Goal: Task Accomplishment & Management: Use online tool/utility

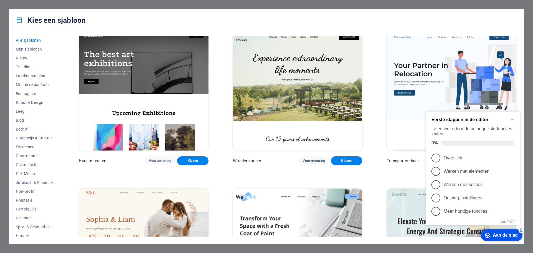
scroll to position [166, 0]
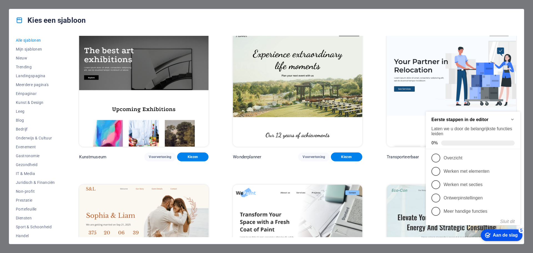
click at [512, 117] on icon "Checklist minimaliseren" at bounding box center [512, 119] width 4 height 4
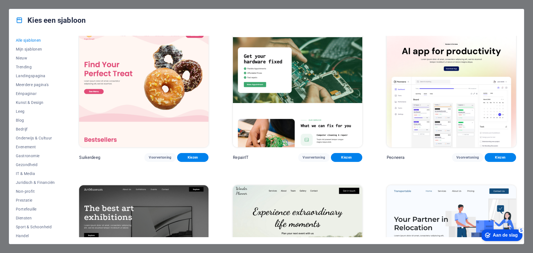
scroll to position [0, 0]
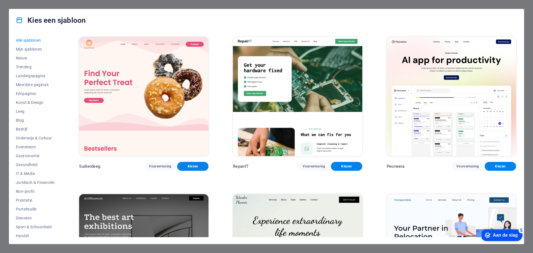
click at [449, 115] on img at bounding box center [450, 96] width 129 height 119
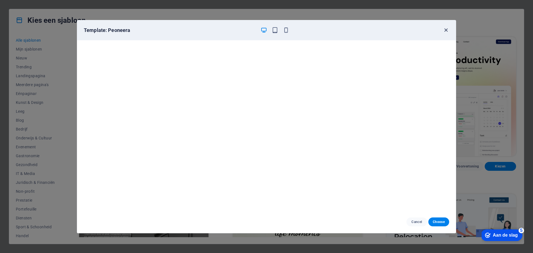
click at [444, 32] on icon "button" at bounding box center [445, 30] width 6 height 6
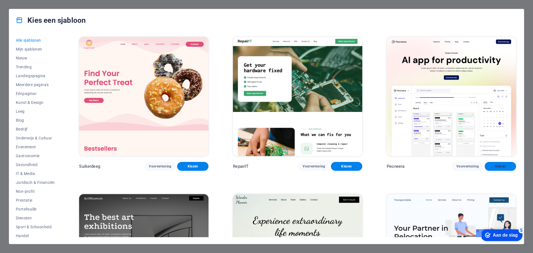
click at [500, 166] on font "Kiezen" at bounding box center [500, 166] width 11 height 4
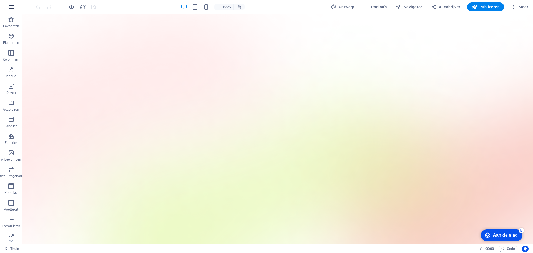
click at [12, 8] on icon "button" at bounding box center [11, 7] width 7 height 7
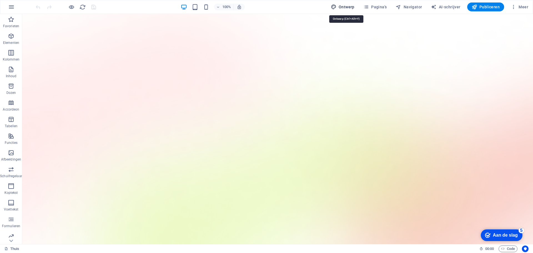
select select "600"
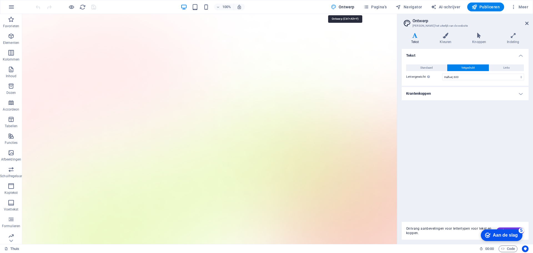
click at [528, 22] on icon at bounding box center [526, 23] width 3 height 4
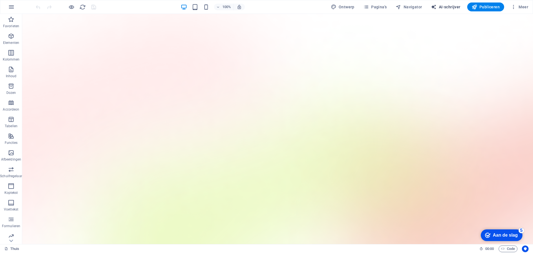
click at [450, 6] on font "AI-schrijver" at bounding box center [450, 7] width 22 height 4
select select "English"
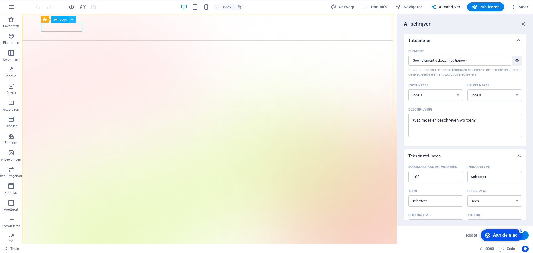
click at [73, 20] on icon at bounding box center [72, 20] width 3 height 6
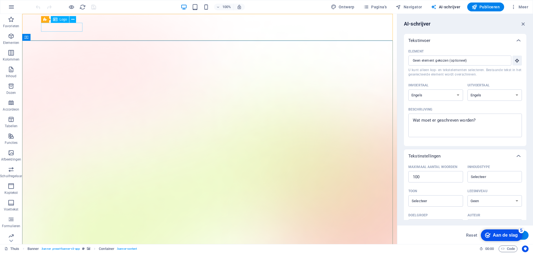
click at [60, 20] on font "Logo" at bounding box center [63, 19] width 7 height 4
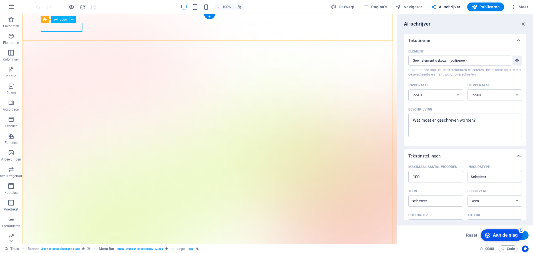
select select "px"
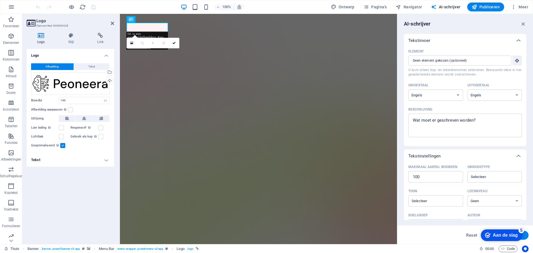
click at [51, 67] on font "Afbeelding" at bounding box center [51, 66] width 13 height 3
click at [53, 66] on font "Afbeelding" at bounding box center [51, 66] width 13 height 3
click at [85, 82] on div "Sleep bestanden hierheen, klik om bestanden te kiezen of selecteer bestanden ui…" at bounding box center [70, 83] width 79 height 22
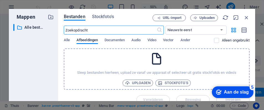
type textarea "x"
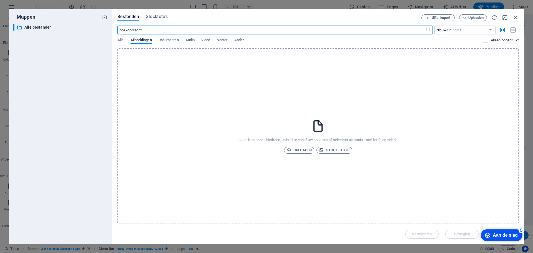
type textarea "x"
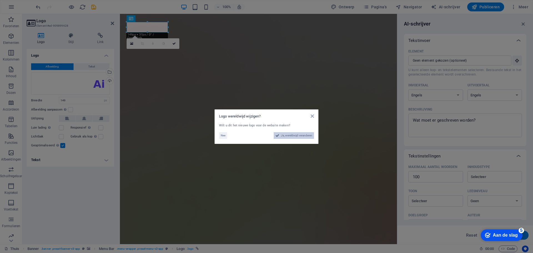
click at [296, 136] on font "Ja, wereldwijd veranderen" at bounding box center [296, 135] width 31 height 3
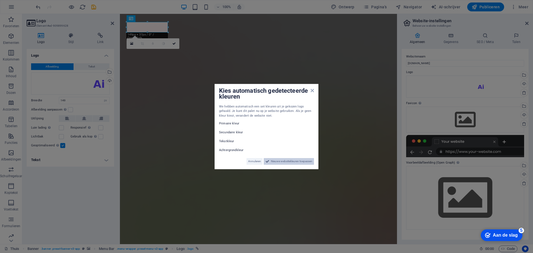
click at [293, 161] on font "Nieuwe websitekleuren toepassen" at bounding box center [291, 161] width 41 height 3
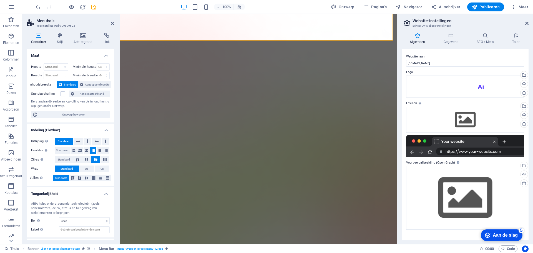
click at [39, 36] on icon at bounding box center [39, 36] width 24 height 6
click at [82, 38] on icon at bounding box center [83, 36] width 28 height 6
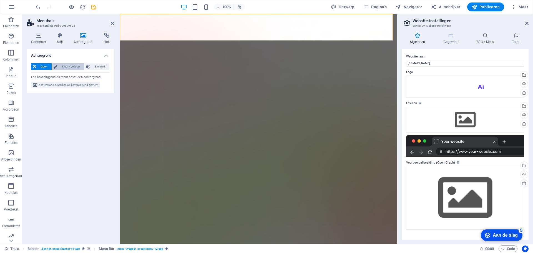
click at [67, 66] on font "Kleur / Verloop" at bounding box center [71, 66] width 18 height 3
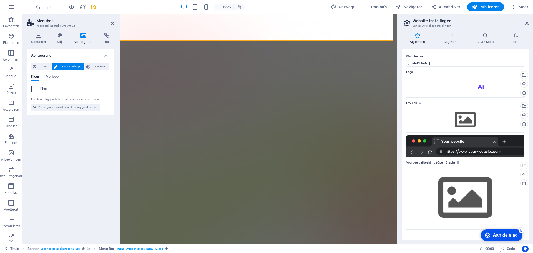
click at [36, 90] on span at bounding box center [35, 89] width 6 height 6
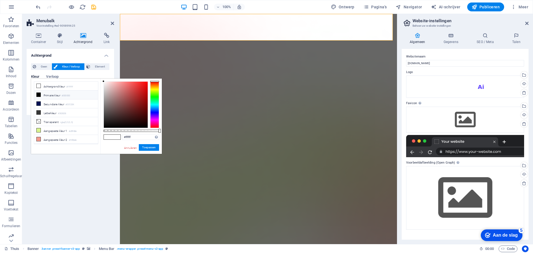
click at [37, 96] on icon at bounding box center [39, 95] width 4 height 4
click at [39, 103] on icon at bounding box center [39, 104] width 4 height 4
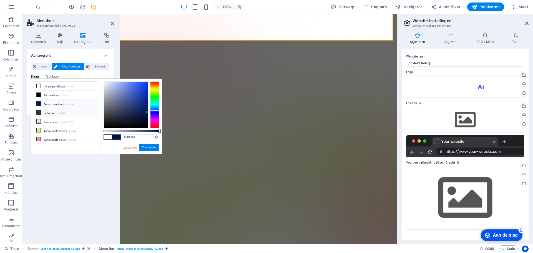
click at [39, 112] on icon at bounding box center [39, 112] width 4 height 4
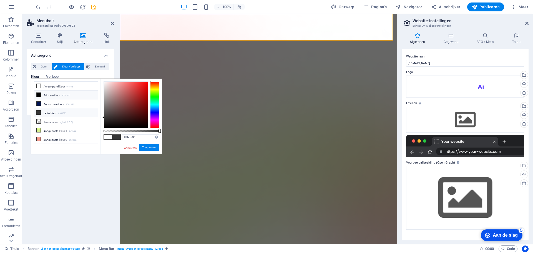
click at [38, 94] on icon at bounding box center [39, 95] width 4 height 4
click at [40, 137] on icon at bounding box center [39, 139] width 4 height 4
click at [39, 93] on icon at bounding box center [39, 95] width 4 height 4
type input "#000000"
click at [145, 147] on font "Toepassen" at bounding box center [149, 147] width 14 height 3
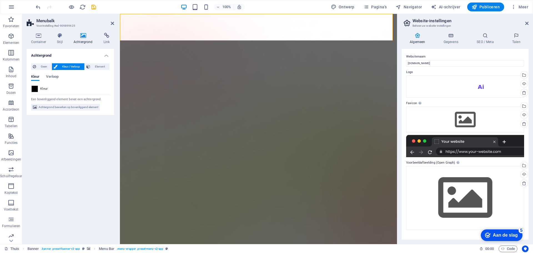
click at [87, 150] on div "Achtergrond Geen Kleur / Verloop Element Achtergrond uitrekken tot volledige br…" at bounding box center [70, 144] width 87 height 191
click at [54, 77] on font "Verloop" at bounding box center [52, 76] width 12 height 4
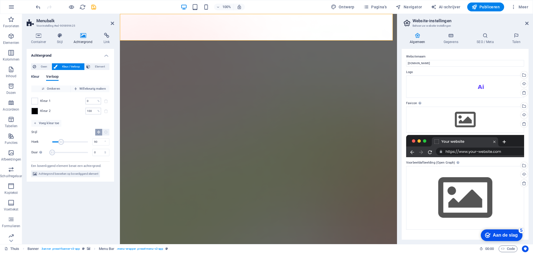
click at [37, 77] on font "Kleur" at bounding box center [35, 76] width 8 height 4
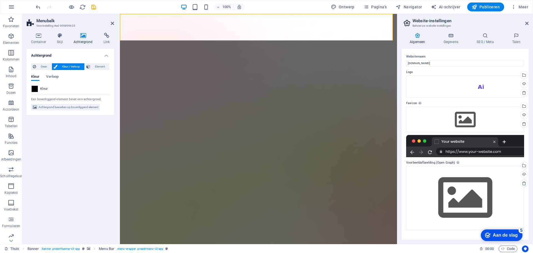
click at [79, 156] on div "Achtergrond Geen Kleur / Verloop Element Achtergrond uitrekken tot volledige br…" at bounding box center [70, 144] width 87 height 191
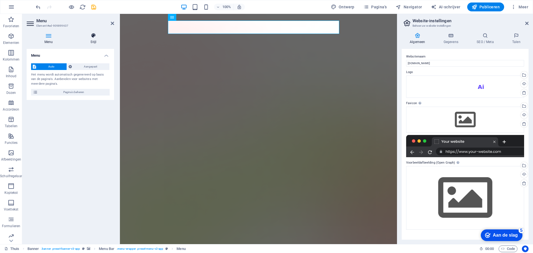
click at [97, 38] on icon at bounding box center [93, 36] width 41 height 6
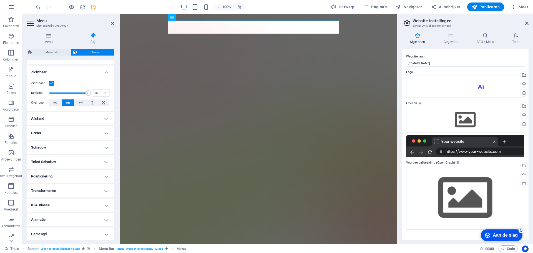
scroll to position [60, 0]
type input "100"
drag, startPoint x: 87, startPoint y: 92, endPoint x: 90, endPoint y: 89, distance: 3.7
click at [90, 89] on span at bounding box center [88, 92] width 6 height 6
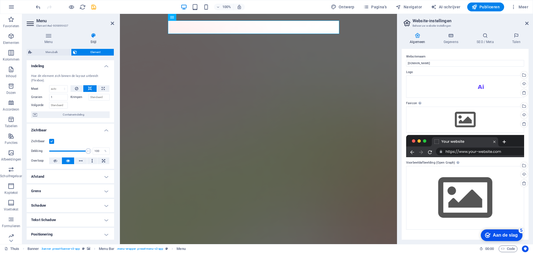
scroll to position [0, 0]
click at [47, 38] on icon at bounding box center [49, 36] width 44 height 6
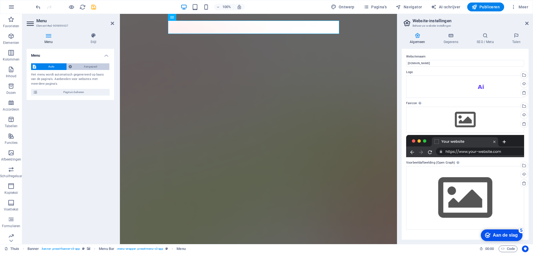
click at [85, 68] on font "Aangepast" at bounding box center [90, 66] width 13 height 3
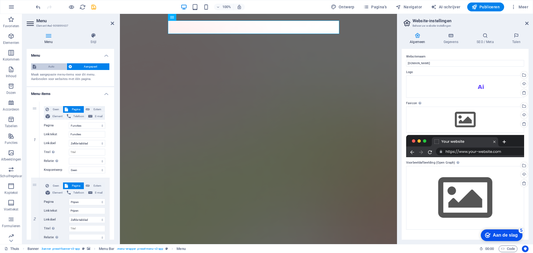
click at [47, 68] on span "Auto" at bounding box center [51, 66] width 27 height 7
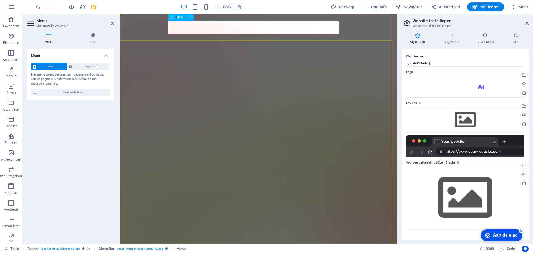
click at [190, 19] on icon at bounding box center [190, 17] width 3 height 6
click at [99, 119] on div "Menu Auto Aangepast Het menu wordt automatisch gegenereerd op basis van de pagi…" at bounding box center [70, 144] width 87 height 191
click at [111, 135] on div "Menu Auto Aangepast Het menu wordt automatisch gegenereerd op basis van de pagi…" at bounding box center [70, 144] width 87 height 191
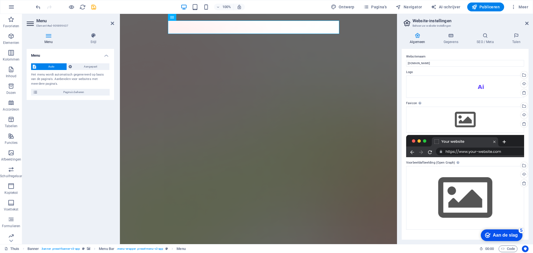
click at [111, 135] on div "Menu Auto Aangepast Het menu wordt automatisch gegenereerd op basis van de pagi…" at bounding box center [70, 144] width 87 height 191
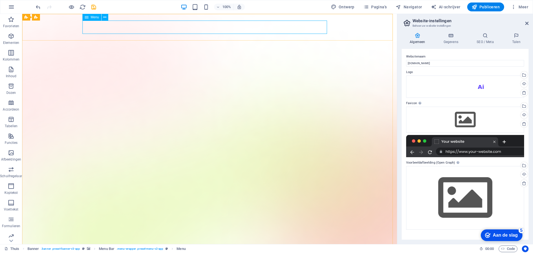
click at [96, 16] on font "Menu" at bounding box center [95, 17] width 8 height 4
click at [87, 17] on icon at bounding box center [87, 17] width 4 height 7
click at [105, 17] on icon at bounding box center [104, 17] width 3 height 6
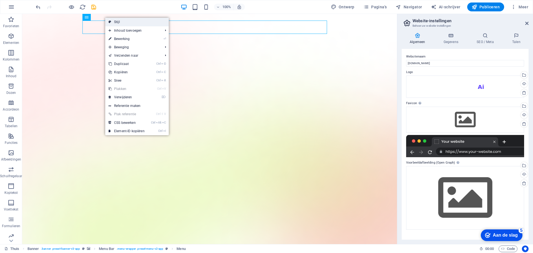
click at [117, 21] on font "Stijl" at bounding box center [117, 22] width 6 height 4
select select "rem"
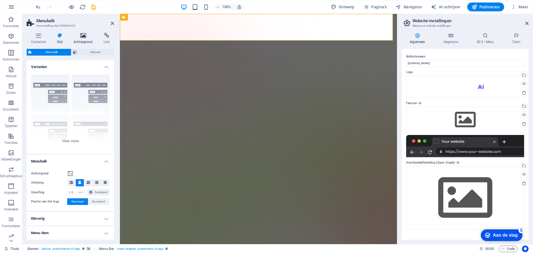
click at [84, 38] on h4 "Achtergrond" at bounding box center [84, 39] width 30 height 12
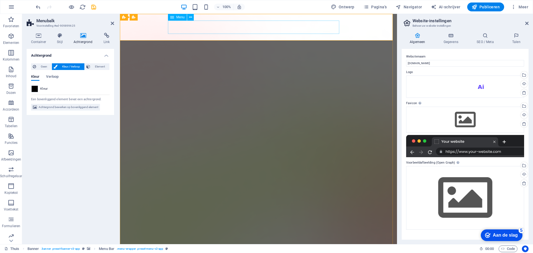
click at [113, 24] on icon at bounding box center [112, 23] width 3 height 4
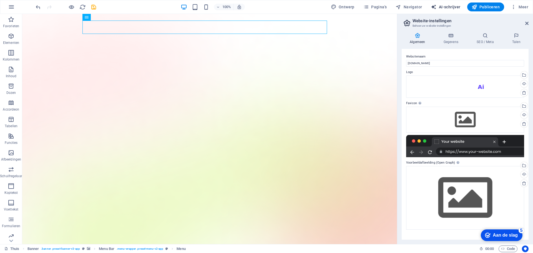
click at [450, 7] on font "AI-schrijver" at bounding box center [450, 7] width 22 height 4
select select "English"
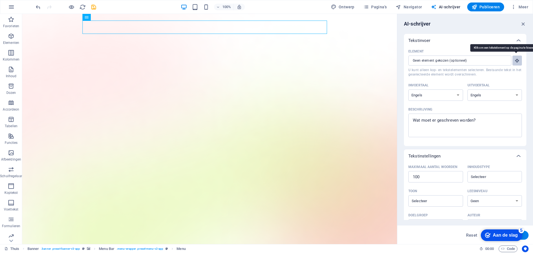
click at [515, 60] on icon "button" at bounding box center [516, 60] width 5 height 5
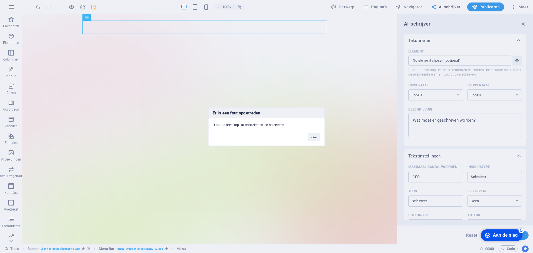
click at [480, 62] on div "Er is een fout opgetreden U kunt alleen kop- of tekstelementen selecteren Oké" at bounding box center [266, 126] width 533 height 253
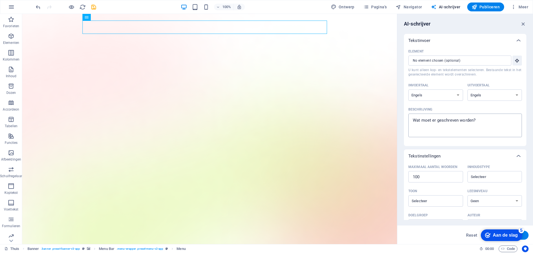
type textarea "x"
click at [421, 121] on textarea "Beschrijving x ​" at bounding box center [465, 125] width 108 height 18
drag, startPoint x: 479, startPoint y: 120, endPoint x: 403, endPoint y: 118, distance: 75.5
click at [403, 118] on div "AI-schrijver Tekstinvoer Element ​ U kunt alleen kop- en tekstelementen selecte…" at bounding box center [465, 129] width 136 height 230
type textarea "k"
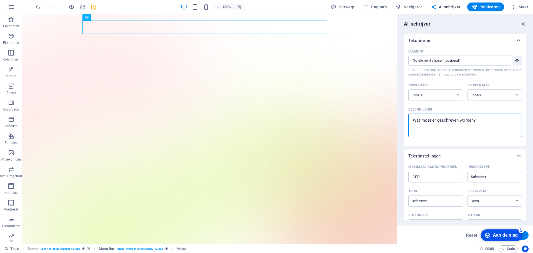
type textarea "x"
type textarea "ku"
type textarea "x"
type textarea "kun"
type textarea "x"
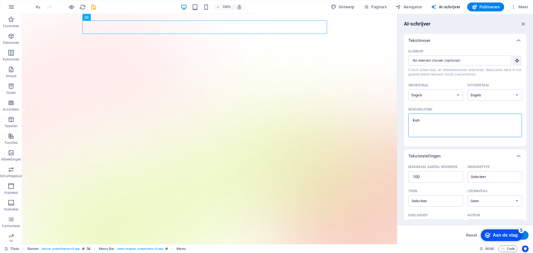
type textarea "kun"
type textarea "x"
type textarea "kun j"
type textarea "x"
type textarea "kun je"
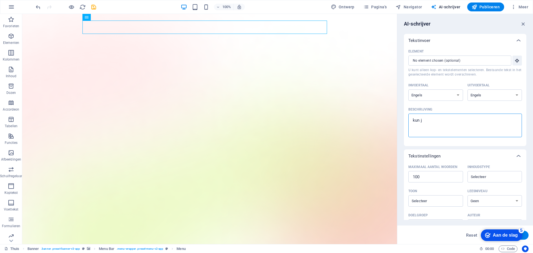
type textarea "x"
type textarea "kun je"
type textarea "x"
type textarea "kun je d"
type textarea "x"
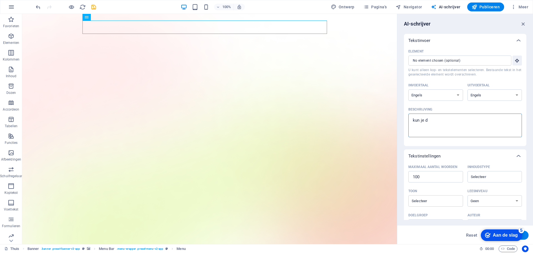
type textarea "kun je de"
type textarea "x"
type textarea "kun je de"
type textarea "x"
type textarea "kun je de t"
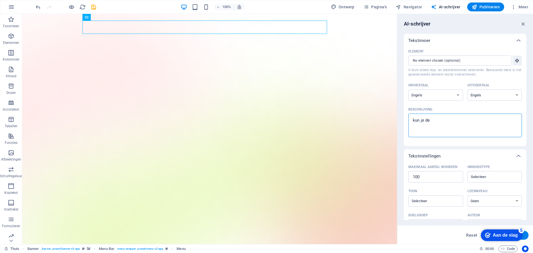
type textarea "x"
type textarea "kun je de te"
type textarea "x"
type textarea "kun je de tex"
type textarea "x"
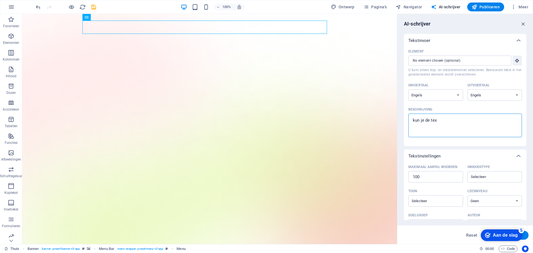
type textarea "kun je de text"
type textarea "x"
type textarea "kun je de text"
type textarea "x"
type textarea "kun je de text k"
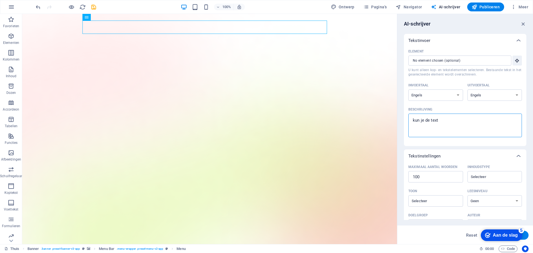
type textarea "x"
type textarea "kun je de text kl"
type textarea "x"
type textarea "kun je de text kle"
type textarea "x"
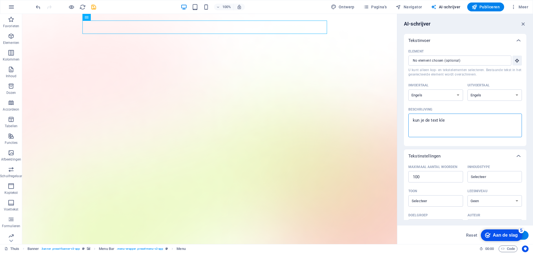
type textarea "kun je de text kleu"
type textarea "x"
type textarea "kun je de text kleur"
type textarea "x"
type textarea "kun je de text kleur"
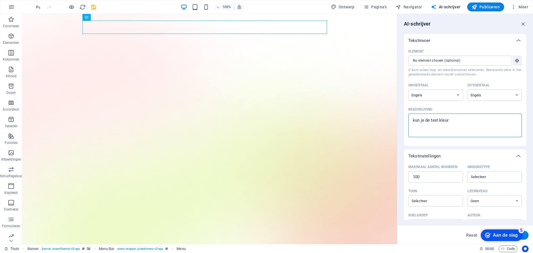
type textarea "x"
type textarea "kun je de text kleur i"
type textarea "x"
type textarea "kun je de text kleur in"
type textarea "x"
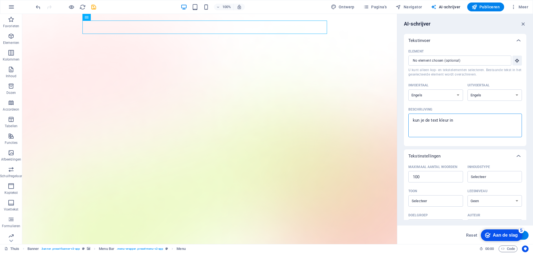
type textarea "kun je de text kleur in"
type textarea "x"
type textarea "kun je de text kleur in h"
type textarea "x"
type textarea "kun je de text kleur in he"
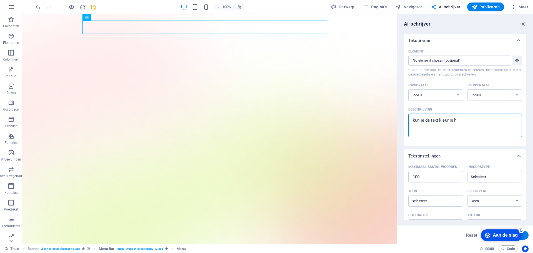
type textarea "x"
type textarea "kun je de text kleur in het"
type textarea "x"
type textarea "kun je de text kleur in het"
type textarea "x"
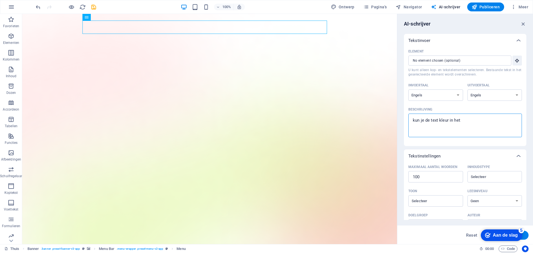
type textarea "kun je de text kleur in het m"
type textarea "x"
type textarea "kun je de text kleur in het me"
type textarea "x"
type textarea "kun je de text kleur in het men"
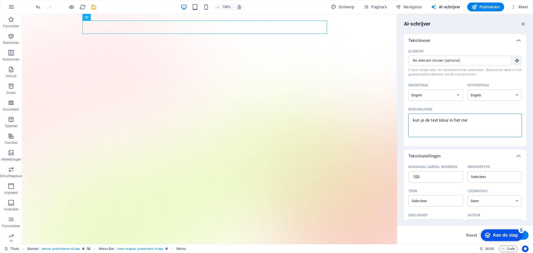
type textarea "x"
type textarea "kun je de text kleur in het menu"
type textarea "x"
type textarea "kun je de text kleur in het menu"
type textarea "x"
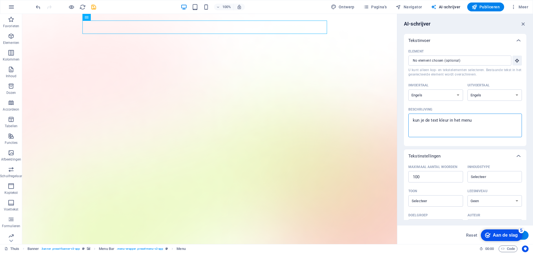
type textarea "kun je de text kleur in het menu v"
type textarea "x"
type textarea "kun je de text kleur in het menu ve"
type textarea "x"
type textarea "kun je de text kleur in het menu ver"
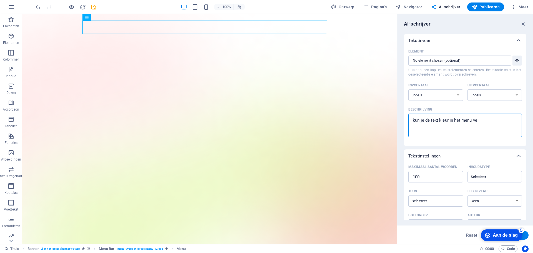
type textarea "x"
type textarea "kun je de text kleur in het menu vera"
type textarea "x"
type textarea "kun je de text kleur in het menu veran"
type textarea "x"
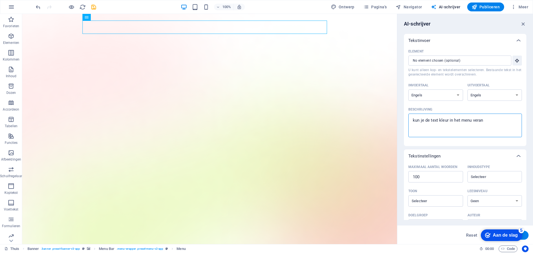
type textarea "kun je de text kleur in het menu verand"
type textarea "x"
type textarea "kun je de text kleur in het menu verande"
type textarea "x"
type textarea "kun je de text kleur in het menu verander"
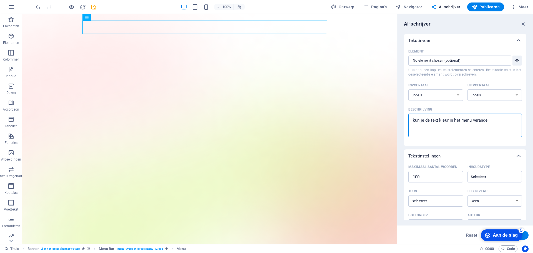
type textarea "x"
type textarea "kun je de text kleur in het menu verandere"
type textarea "x"
type textarea "kun je de text kleur in het menu veranderen"
type textarea "x"
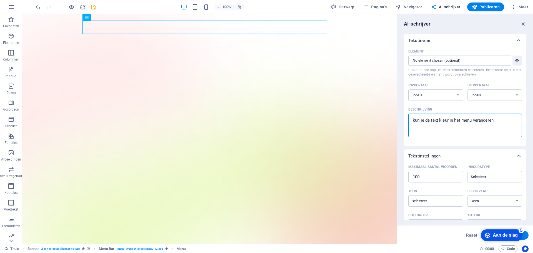
type textarea "kun je de text kleur in het menu veranderen"
type textarea "x"
type textarea "kun je de text kleur in het menu veranderen i"
type textarea "x"
type textarea "kun je de text kleur in het menu veranderen in"
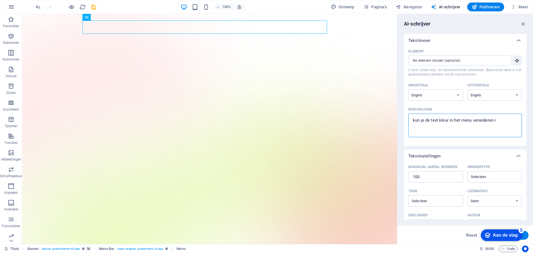
type textarea "x"
type textarea "kun je de text kleur in het menu veranderen in"
type textarea "x"
type textarea "kun je de text kleur in het menu veranderen in w"
type textarea "x"
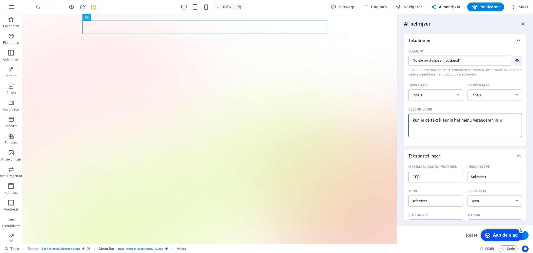
type textarea "kun je de text kleur in het menu veranderen in wi"
type textarea "x"
type textarea "kun je de text kleur in het menu veranderen in wit"
type textarea "x"
type textarea "kun je de text kleur in het menu veranderen in wit?"
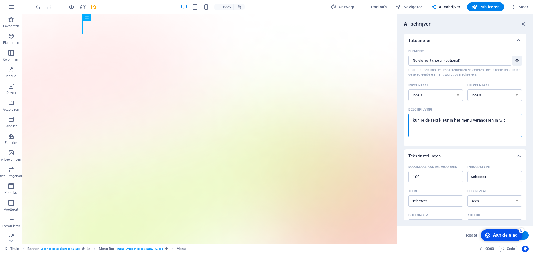
type textarea "x"
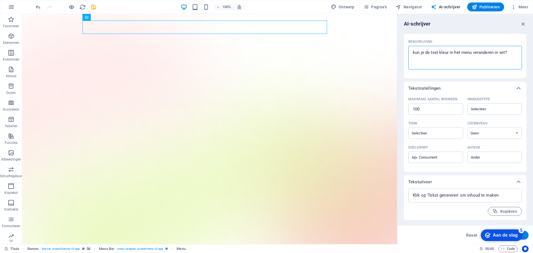
scroll to position [68, 0]
type textarea "kun je de text kleur in het menu veranderen in wit?"
click at [501, 233] on font "Aan de slag" at bounding box center [504, 234] width 25 height 5
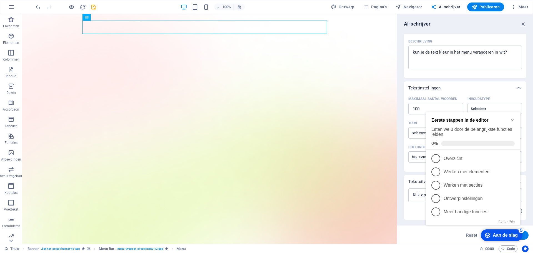
click at [512, 119] on icon "Minimize checklist" at bounding box center [512, 120] width 2 height 2
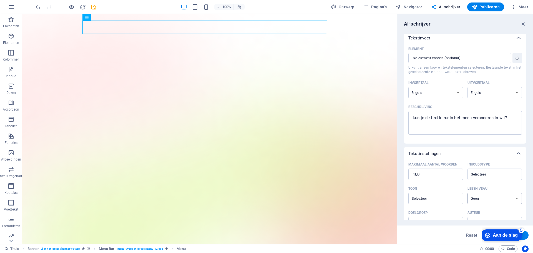
scroll to position [0, 0]
type textarea "x"
click at [509, 121] on textarea "kun je de text kleur in het menu veranderen in wit?" at bounding box center [465, 125] width 108 height 18
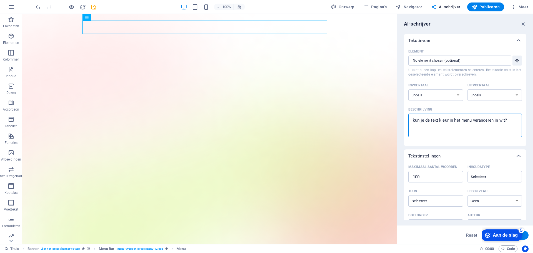
type textarea "kun je de text kleur in het menu veranderen in wit?"
type textarea "x"
type textarea "kun je de text kleur in het menu veranderen in wit?"
click at [524, 236] on button "Tekst genereren" at bounding box center [507, 235] width 44 height 9
type textarea "x"
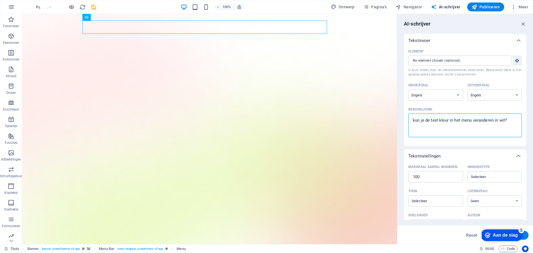
type textarea "x"
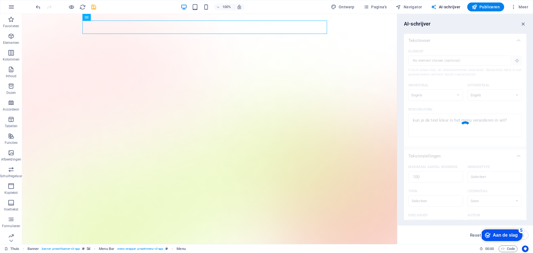
type textarea "x"
type textarea "To enhance readability and ensure a clean design, consider changing the menu te…"
type textarea "x"
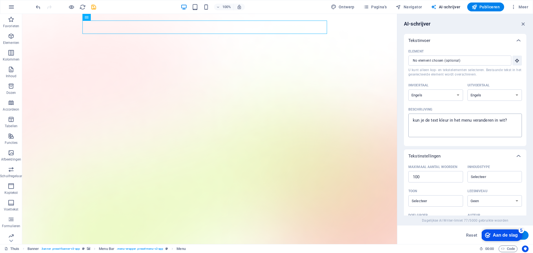
type textarea "x"
click at [506, 121] on textarea "kun je de text kleur in het menu veranderen in wit?" at bounding box center [465, 125] width 108 height 18
drag, startPoint x: 506, startPoint y: 121, endPoint x: 411, endPoint y: 121, distance: 95.4
click at [411, 121] on textarea "kun je de text kleur in het menu veranderen in wit?" at bounding box center [465, 125] width 108 height 18
type textarea "x"
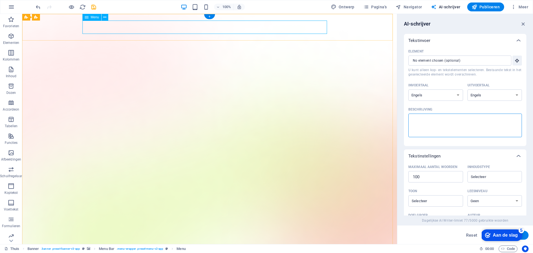
type textarea "x"
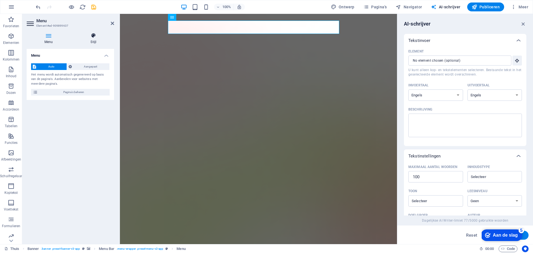
click at [94, 37] on icon at bounding box center [93, 36] width 41 height 6
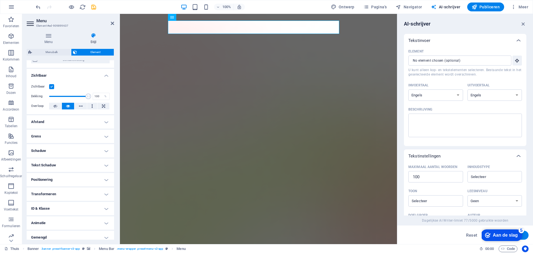
scroll to position [60, 0]
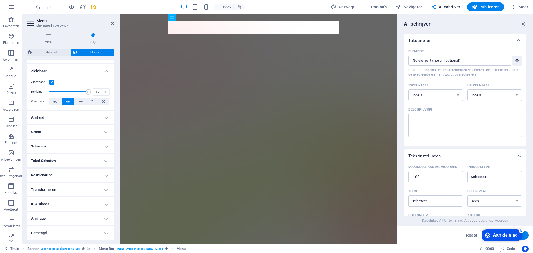
click at [54, 160] on font "Tekst Schaduw" at bounding box center [43, 160] width 25 height 4
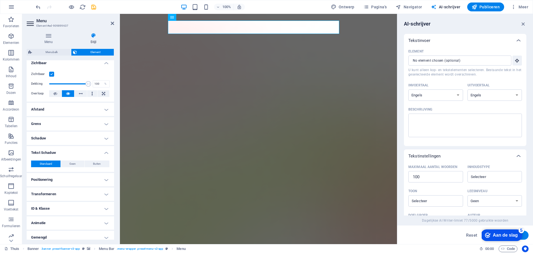
scroll to position [72, 0]
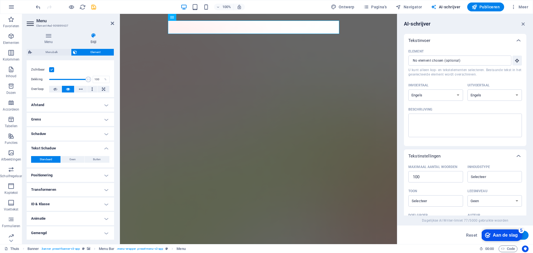
click at [107, 149] on h4 "Tekst Schaduw" at bounding box center [70, 146] width 87 height 10
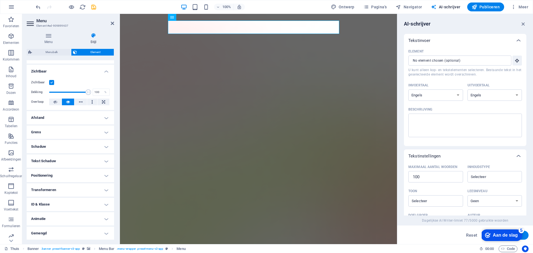
scroll to position [60, 0]
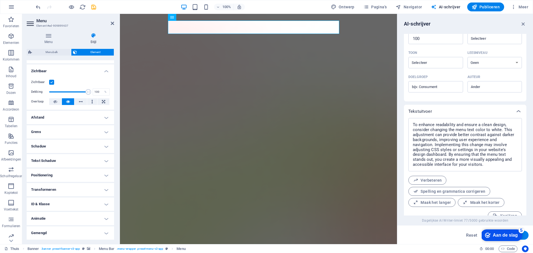
scroll to position [139, 0]
click at [348, 7] on font "Ontwerp" at bounding box center [346, 7] width 16 height 4
select select "600"
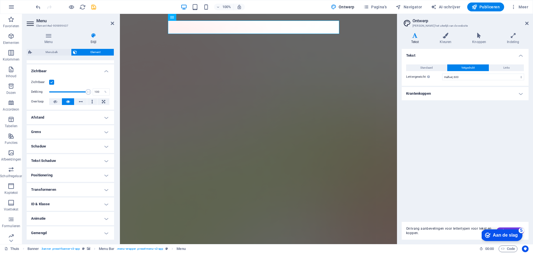
click at [415, 38] on icon at bounding box center [414, 36] width 27 height 6
click at [415, 36] on icon at bounding box center [414, 36] width 27 height 6
click at [447, 39] on h4 "Kleuren" at bounding box center [446, 39] width 32 height 12
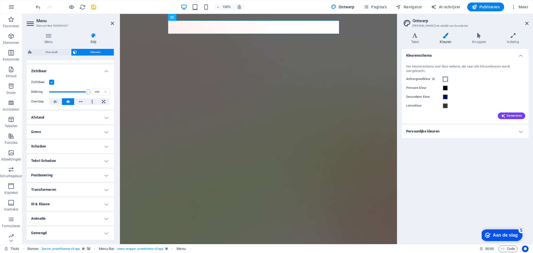
click at [446, 79] on span at bounding box center [445, 79] width 4 height 4
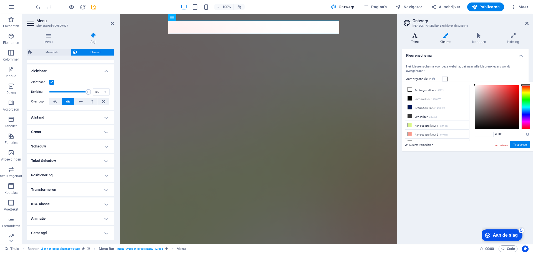
click at [416, 37] on icon at bounding box center [414, 36] width 27 height 6
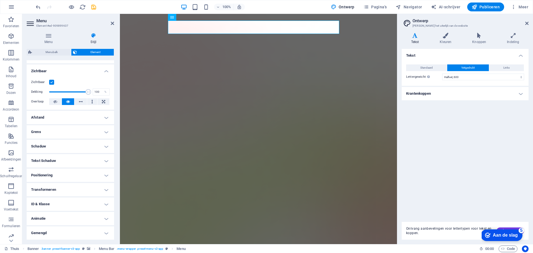
click at [521, 94] on h4 "Krantenkoppen" at bounding box center [464, 93] width 127 height 13
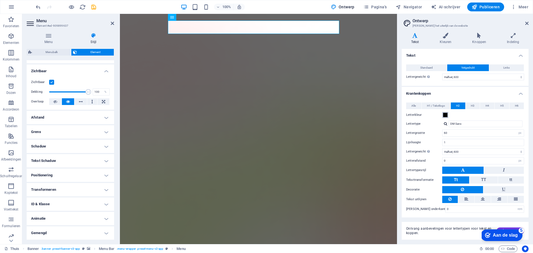
click at [445, 116] on span at bounding box center [445, 115] width 4 height 4
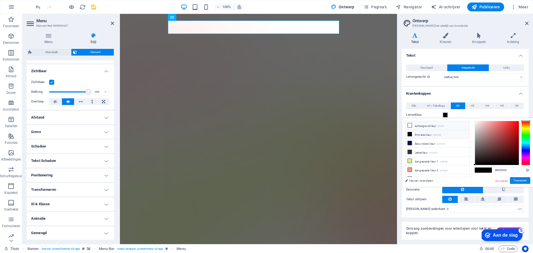
click at [410, 126] on icon at bounding box center [410, 125] width 4 height 4
type input "#ffffff"
click at [409, 125] on icon at bounding box center [410, 125] width 4 height 4
click at [482, 183] on div "#ffffff Ondersteunde formaten #0852ed rgb(8, 82, 237) rgba(8, 82, 237, 90%) hsv…" at bounding box center [501, 193] width 61 height 150
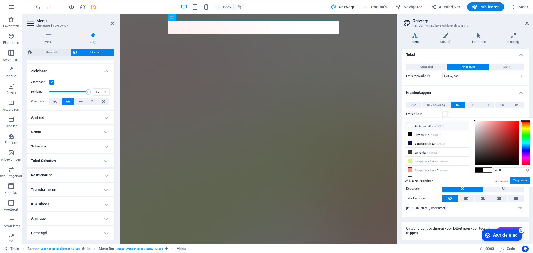
click at [520, 230] on font "5" at bounding box center [521, 230] width 2 height 5
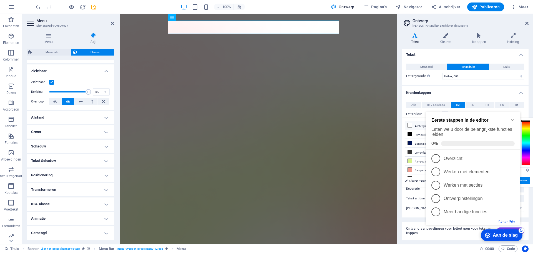
click at [509, 222] on button "Close this" at bounding box center [505, 221] width 17 height 4
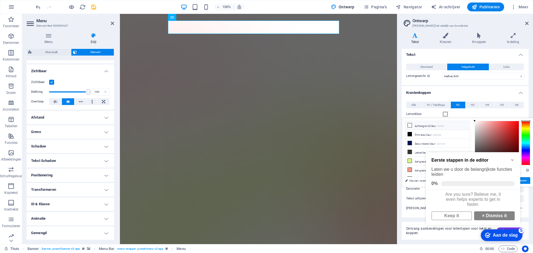
scroll to position [0, 0]
click at [503, 228] on div "checkmark Aan de slag 5 Eerste stappen in de editor Laten we u door de belangri…" at bounding box center [473, 194] width 101 height 98
click at [504, 228] on div "checkmark Aan de slag 5 Eerste stappen in de editor Laten we u door de belangri…" at bounding box center [473, 194] width 101 height 98
click at [444, 114] on span at bounding box center [445, 114] width 4 height 4
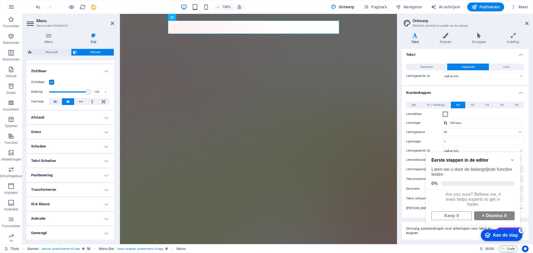
click at [445, 114] on span at bounding box center [445, 114] width 4 height 4
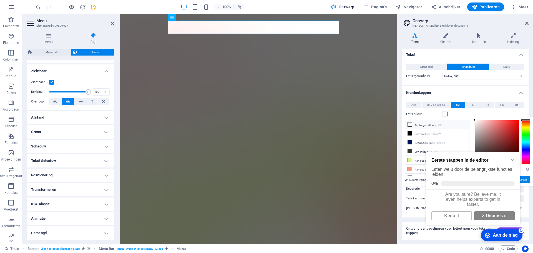
click at [445, 114] on span at bounding box center [445, 114] width 4 height 4
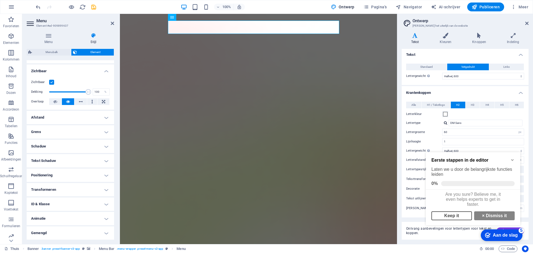
click at [458, 218] on link "Keep it" at bounding box center [451, 215] width 41 height 9
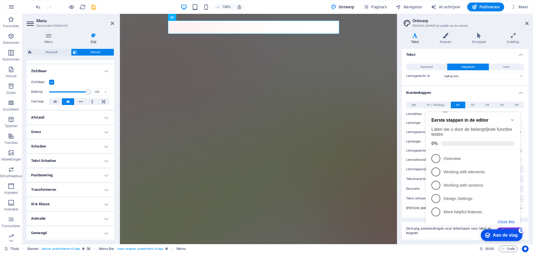
click at [512, 222] on button "Close this" at bounding box center [505, 221] width 17 height 4
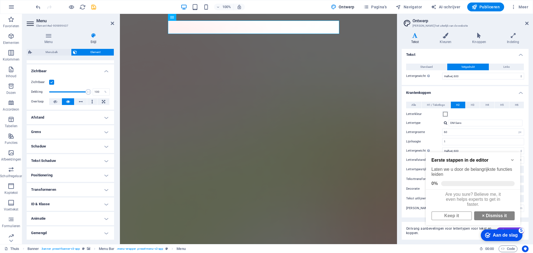
click at [522, 230] on font "5" at bounding box center [521, 230] width 2 height 5
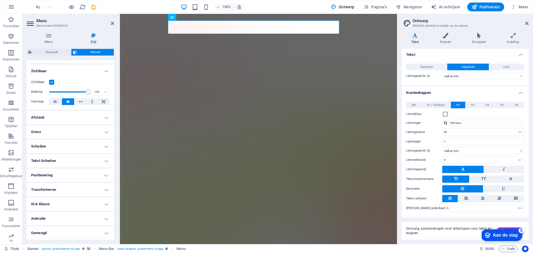
click at [521, 230] on font "5" at bounding box center [521, 230] width 2 height 5
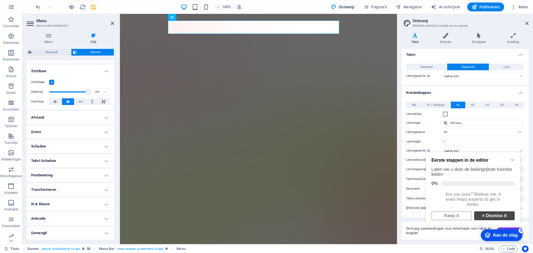
click at [496, 220] on link "× Dismiss it" at bounding box center [494, 215] width 41 height 9
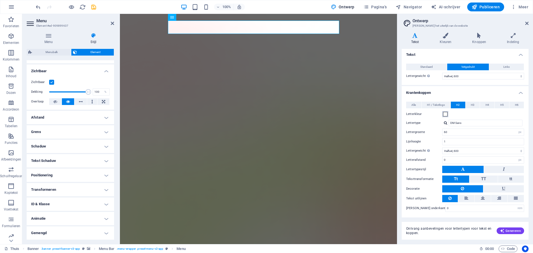
click at [444, 115] on span at bounding box center [445, 114] width 4 height 4
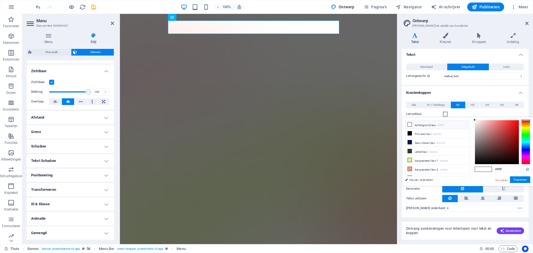
click at [445, 115] on span at bounding box center [445, 114] width 4 height 4
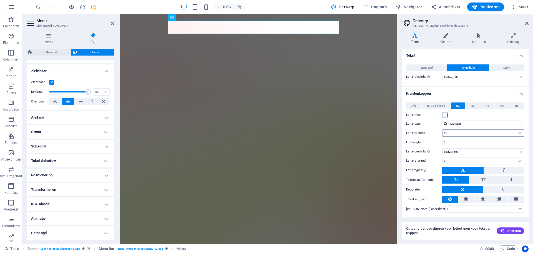
scroll to position [1, 0]
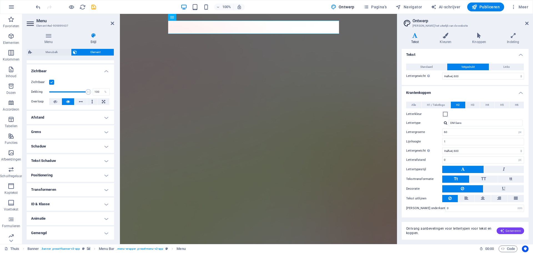
click at [512, 229] on font "Genereren" at bounding box center [512, 231] width 15 height 4
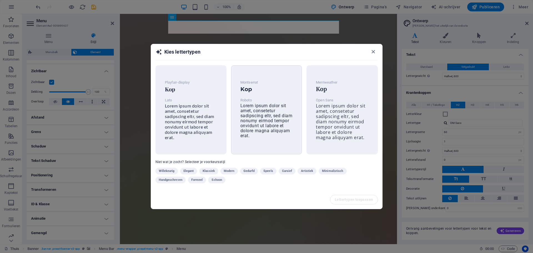
click at [261, 123] on font "Lorem ipsum dolor sit amet, consetetur sadipscing eltr, sed diam nonumy eirmod …" at bounding box center [266, 120] width 52 height 35
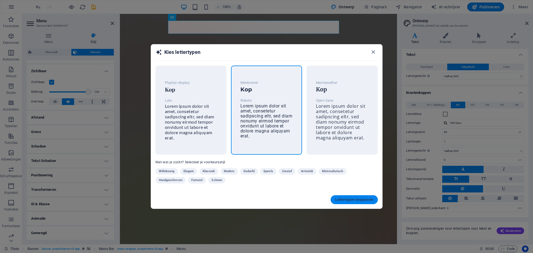
click at [356, 201] on font "Lettertypen toepassen" at bounding box center [354, 199] width 38 height 4
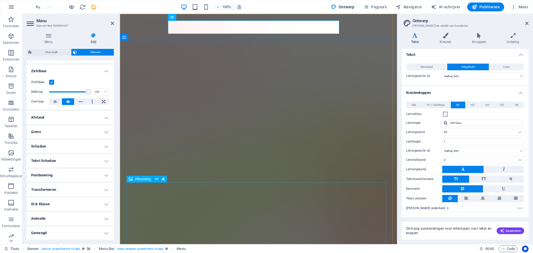
type input "Montserrat"
type input "30"
type input "1.2"
click at [378, 5] on font "Pagina's" at bounding box center [379, 7] width 16 height 4
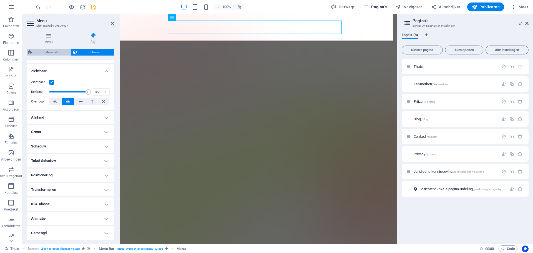
click at [51, 52] on font "Menubalk" at bounding box center [51, 51] width 12 height 3
select select "rem"
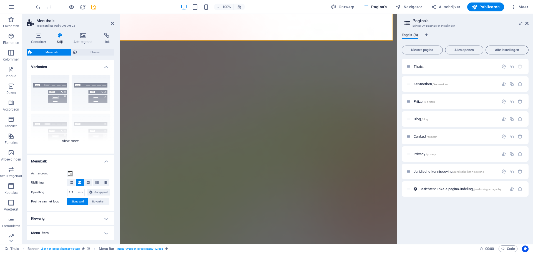
click at [74, 141] on div "Grens Gecentreerd Standaard Vast Loki Trekker Breed XXL" at bounding box center [70, 111] width 87 height 83
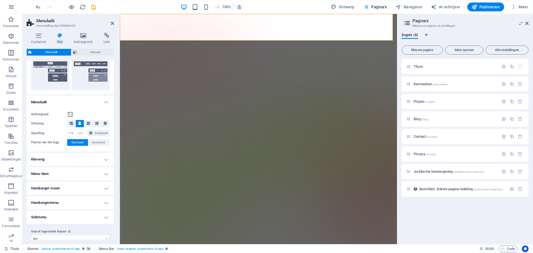
scroll to position [139, 0]
click at [70, 112] on span at bounding box center [70, 113] width 4 height 4
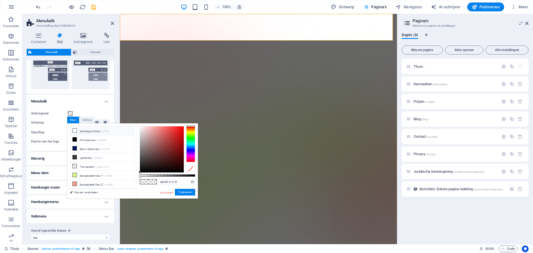
click at [74, 131] on icon at bounding box center [75, 130] width 4 height 4
type input "#ffffff"
click at [183, 193] on font "Toepassen" at bounding box center [185, 191] width 14 height 3
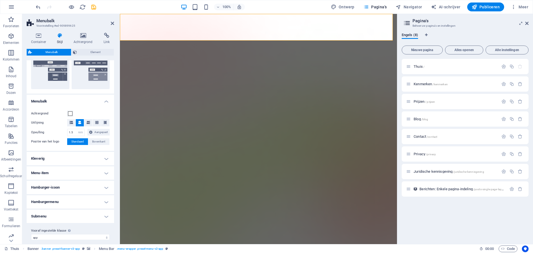
click at [114, 97] on div "Container Stijl Achtergrond Link Maat Hoogte Standaard px rem % vh vw Minimale …" at bounding box center [70, 136] width 96 height 216
click at [106, 161] on h4 "Kleverig" at bounding box center [70, 158] width 87 height 13
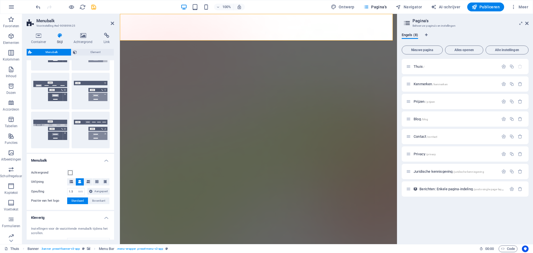
scroll to position [83, 0]
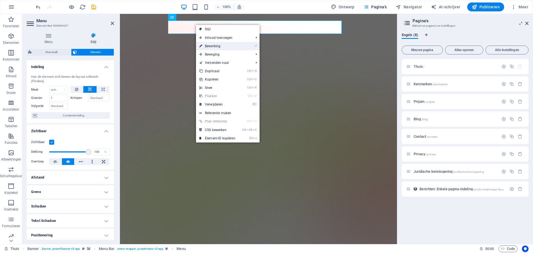
click at [214, 46] on font "Bewerking" at bounding box center [213, 46] width 16 height 4
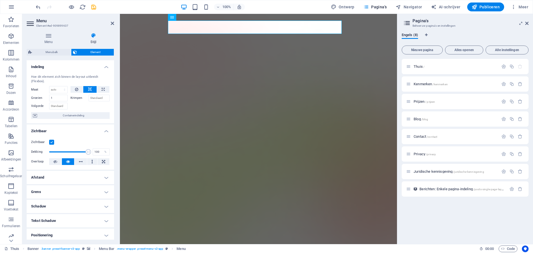
click at [50, 142] on label at bounding box center [51, 142] width 5 height 5
click at [0, 0] on input "Zichtbaar" at bounding box center [0, 0] width 0 height 0
click at [50, 142] on label at bounding box center [51, 142] width 5 height 5
click at [0, 0] on input "Zichtbaar" at bounding box center [0, 0] width 0 height 0
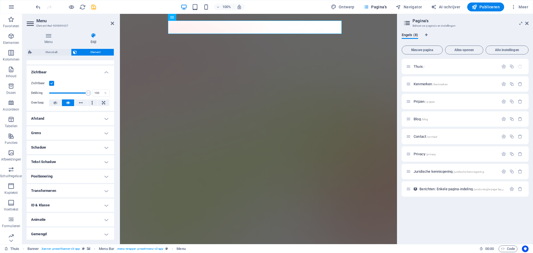
scroll to position [60, 0]
click at [106, 187] on h4 "Transformeren" at bounding box center [70, 189] width 87 height 13
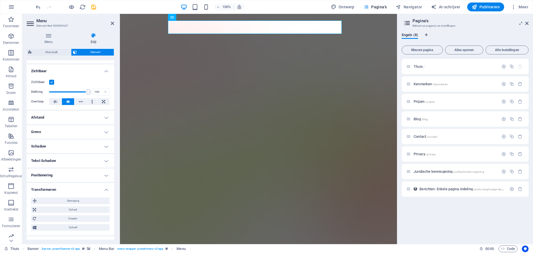
click at [106, 187] on h4 "Transformeren" at bounding box center [70, 188] width 87 height 10
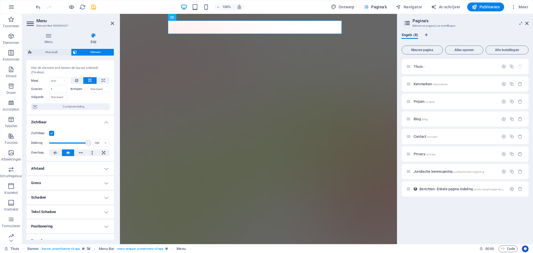
scroll to position [0, 0]
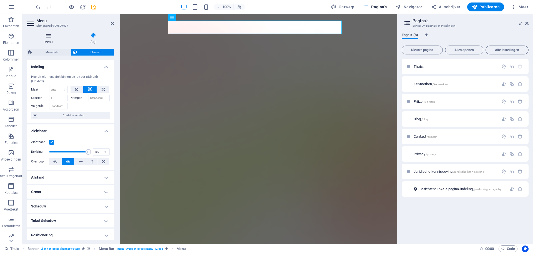
click at [49, 36] on icon at bounding box center [49, 36] width 44 height 6
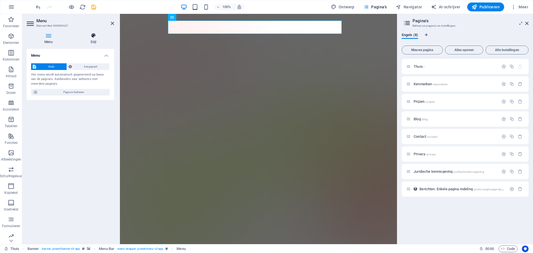
click at [94, 35] on icon at bounding box center [93, 36] width 41 height 6
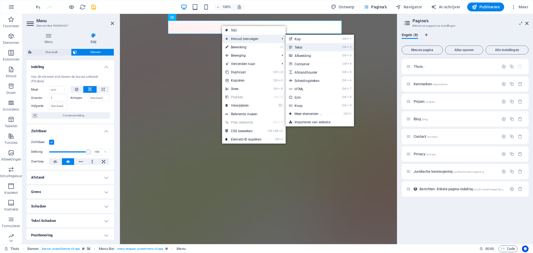
click at [304, 45] on link "Ctrl -2 Tekst" at bounding box center [309, 47] width 48 height 8
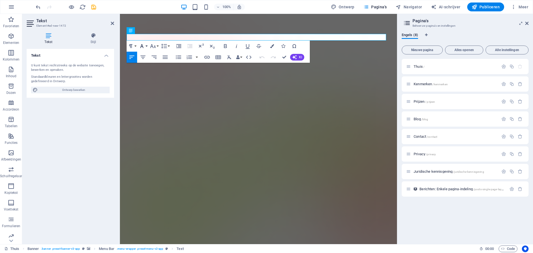
click at [145, 46] on button "Lettertypefamilie" at bounding box center [143, 46] width 11 height 11
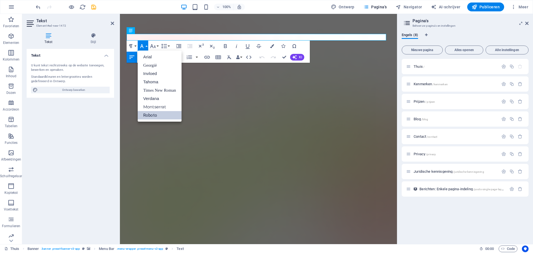
click at [145, 46] on button "Lettertypefamilie" at bounding box center [143, 46] width 11 height 11
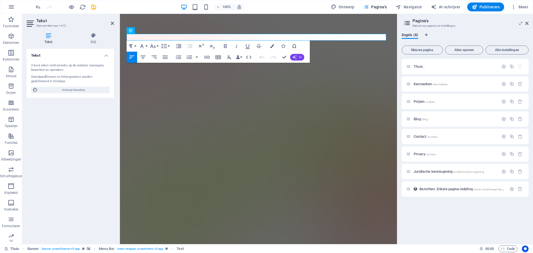
click at [297, 58] on button "KI" at bounding box center [297, 57] width 14 height 7
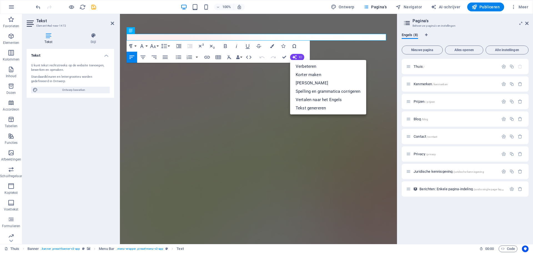
click at [297, 58] on button "KI" at bounding box center [297, 57] width 14 height 7
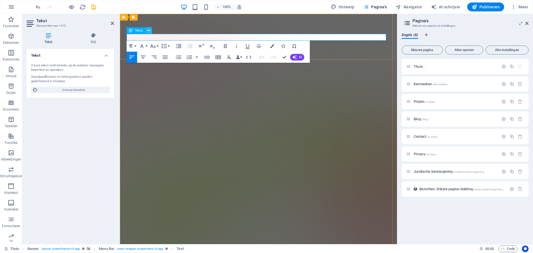
click at [149, 29] on icon at bounding box center [148, 31] width 3 height 6
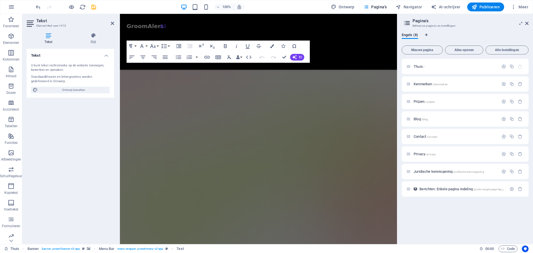
scroll to position [201, 0]
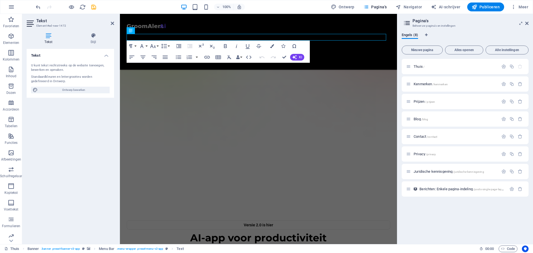
click at [93, 123] on div "Tekst U kunt tekst rechtstreeks op de website toevoegen, bewerken en opmaken. S…" at bounding box center [70, 144] width 87 height 191
drag, startPoint x: 288, startPoint y: 3, endPoint x: 291, endPoint y: 2, distance: 3.1
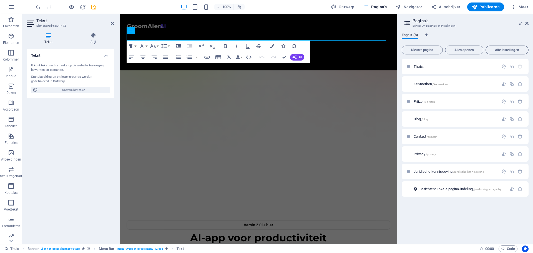
click at [479, 27] on h3 "Beheer uw pagina's en instellingen" at bounding box center [464, 25] width 105 height 5
click at [188, 31] on nav "Functies Prijzen Blog Contact" at bounding box center [259, 37] width 264 height 13
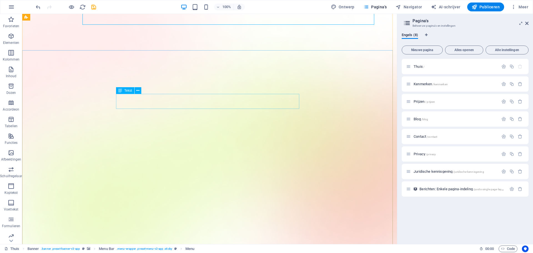
scroll to position [0, 0]
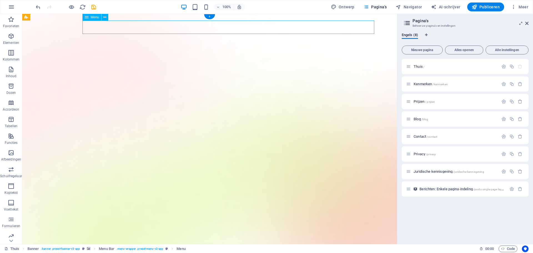
drag, startPoint x: 368, startPoint y: 25, endPoint x: 178, endPoint y: 26, distance: 190.0
drag, startPoint x: 86, startPoint y: 26, endPoint x: 348, endPoint y: 22, distance: 261.9
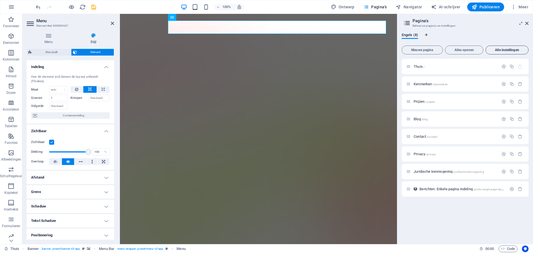
click at [509, 52] on button "Alle instellingen" at bounding box center [506, 49] width 43 height 9
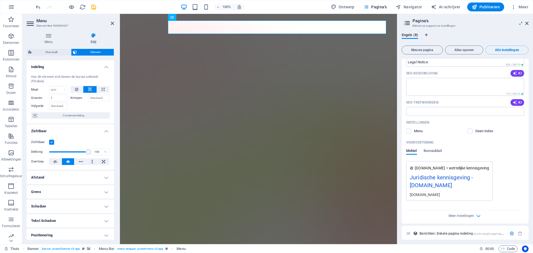
scroll to position [1452, 0]
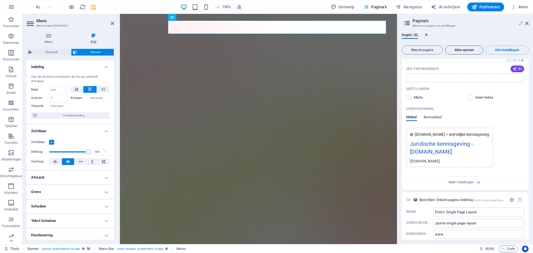
click at [462, 49] on font "Alles openen" at bounding box center [463, 50] width 19 height 4
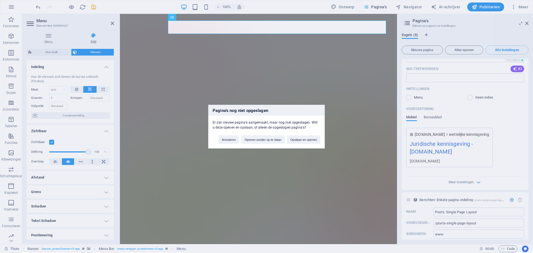
click at [356, 98] on div "Pagina's nog niet opgeslagen Er zijn nieuwe pagina's aangemaakt, maar nog niet …" at bounding box center [266, 126] width 533 height 253
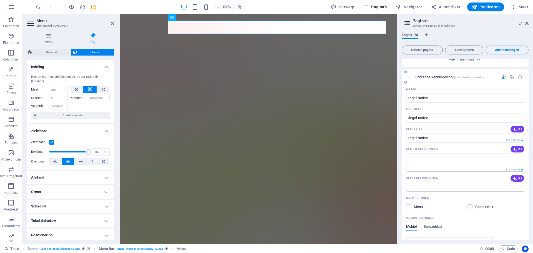
scroll to position [1341, 0]
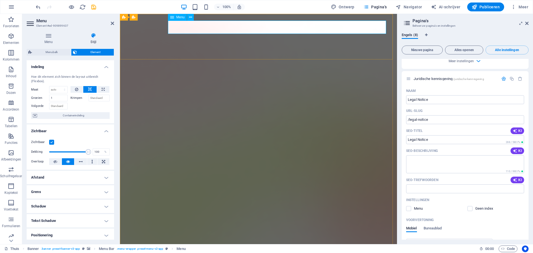
drag, startPoint x: 266, startPoint y: 26, endPoint x: 271, endPoint y: 26, distance: 5.0
click at [94, 35] on icon at bounding box center [93, 36] width 41 height 6
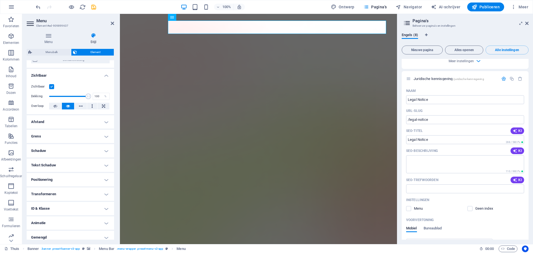
scroll to position [60, 0]
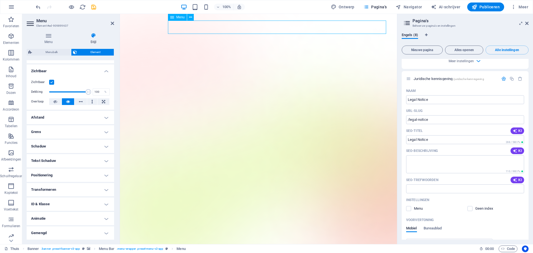
drag, startPoint x: 305, startPoint y: 27, endPoint x: 302, endPoint y: 27, distance: 3.6
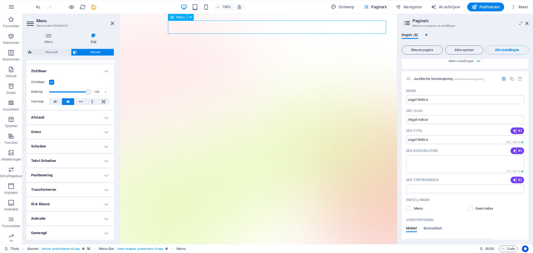
drag, startPoint x: 289, startPoint y: 27, endPoint x: 180, endPoint y: 28, distance: 109.3
drag, startPoint x: 170, startPoint y: 24, endPoint x: 381, endPoint y: 21, distance: 210.9
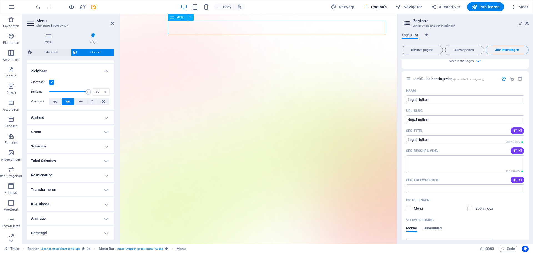
drag, startPoint x: 380, startPoint y: 24, endPoint x: 187, endPoint y: 30, distance: 193.5
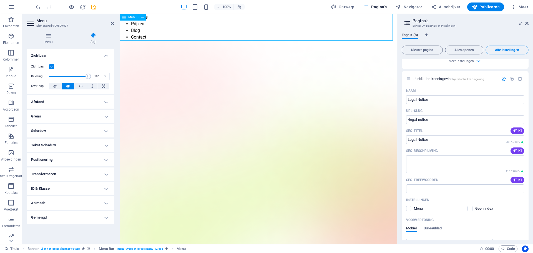
scroll to position [0, 0]
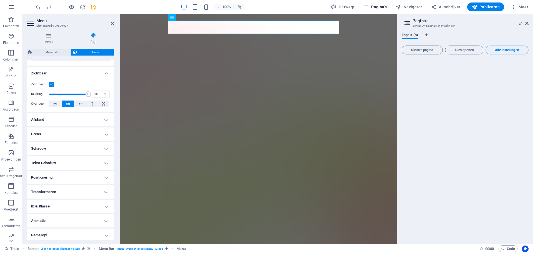
scroll to position [60, 0]
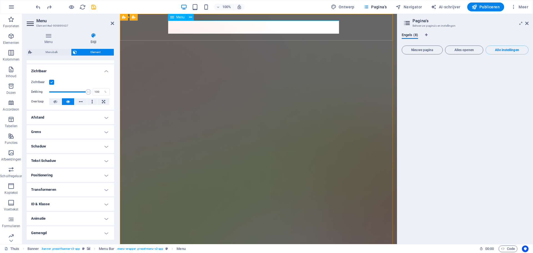
click at [190, 18] on icon at bounding box center [190, 17] width 3 height 6
click at [427, 84] on div at bounding box center [464, 149] width 127 height 181
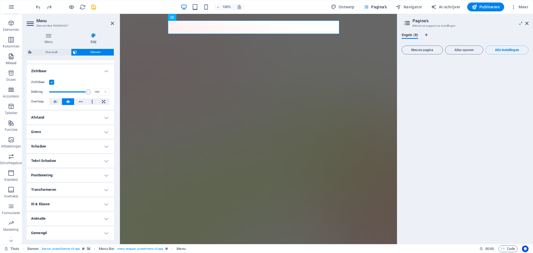
scroll to position [20, 0]
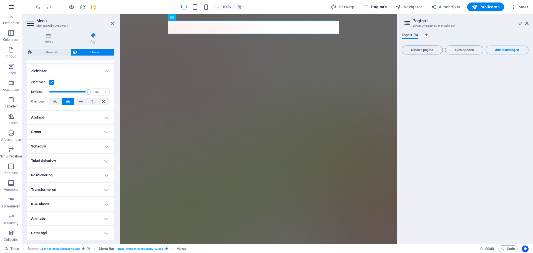
click at [12, 6] on icon "button" at bounding box center [11, 7] width 7 height 7
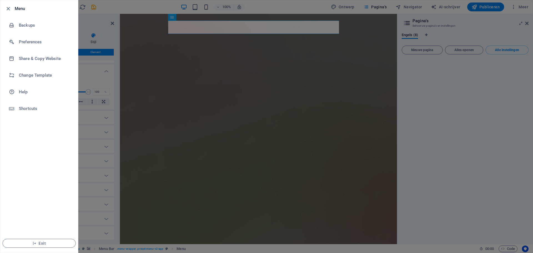
click at [12, 6] on div at bounding box center [10, 8] width 10 height 7
click at [9, 8] on icon "button" at bounding box center [8, 9] width 6 height 6
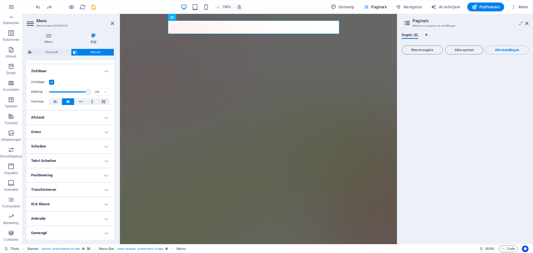
click at [406, 23] on icon at bounding box center [407, 23] width 8 height 8
click at [527, 24] on icon at bounding box center [526, 23] width 3 height 4
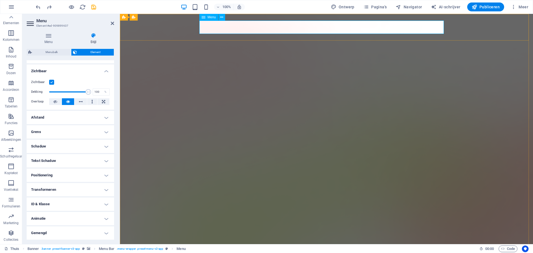
click at [96, 161] on h4 "Tekst Schaduw" at bounding box center [70, 160] width 87 height 13
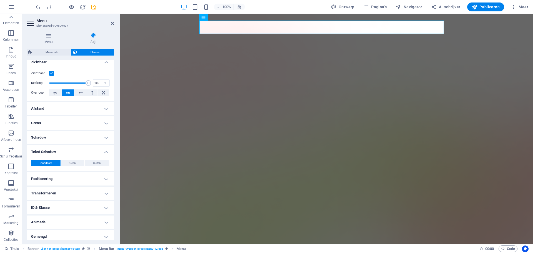
scroll to position [72, 0]
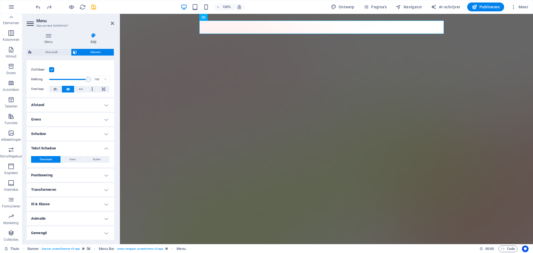
click at [106, 149] on h4 "Tekst Schaduw" at bounding box center [70, 146] width 87 height 10
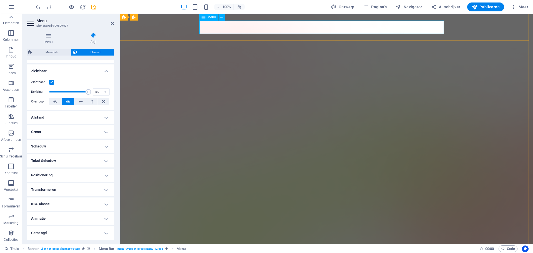
click at [220, 17] on icon at bounding box center [221, 17] width 3 height 6
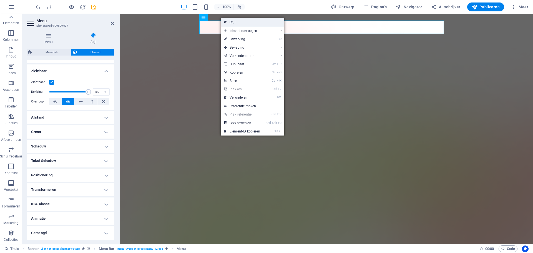
click at [232, 21] on font "Stijl" at bounding box center [232, 22] width 6 height 4
select select "rem"
select select "sticky_menu"
select select "px"
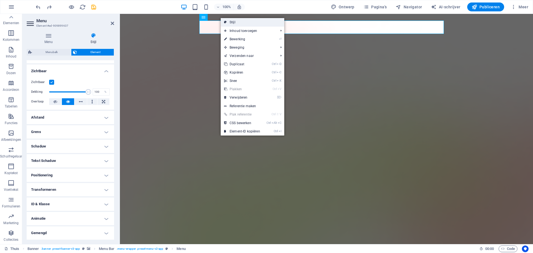
select select "px"
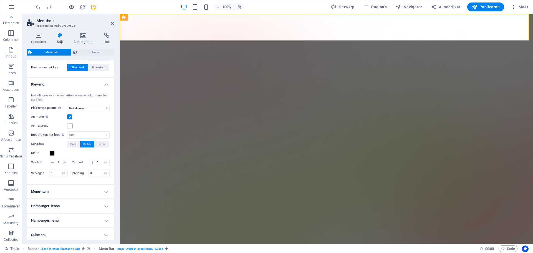
scroll to position [222, 0]
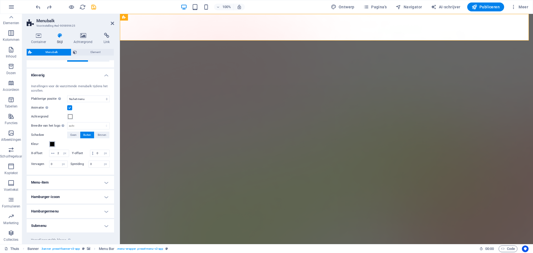
click at [53, 144] on span at bounding box center [52, 144] width 4 height 4
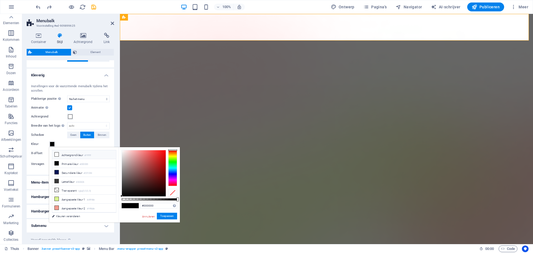
click at [56, 154] on icon at bounding box center [57, 154] width 4 height 4
click at [57, 162] on icon at bounding box center [57, 163] width 4 height 4
type input "#000000"
click at [168, 216] on font "Toepassen" at bounding box center [167, 215] width 14 height 3
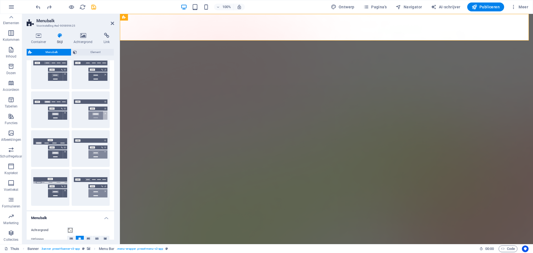
scroll to position [0, 0]
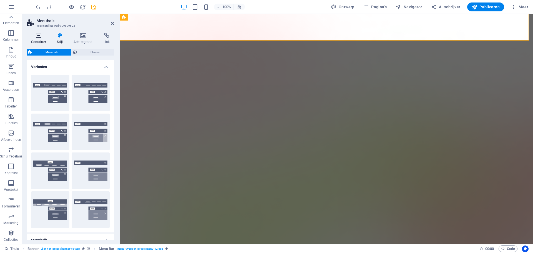
click at [37, 36] on icon at bounding box center [39, 36] width 24 height 6
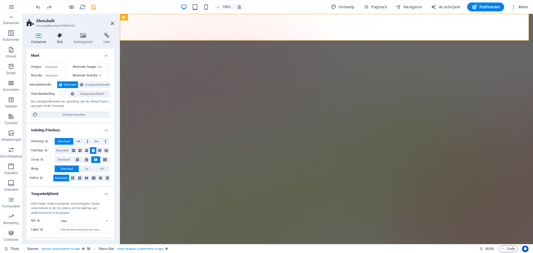
click at [60, 35] on icon at bounding box center [60, 36] width 14 height 6
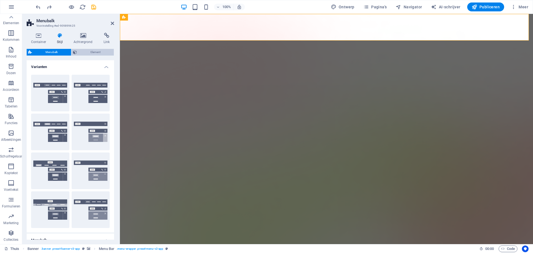
click at [83, 53] on span "Element" at bounding box center [96, 52] width 34 height 7
